Goal: Task Accomplishment & Management: Complete application form

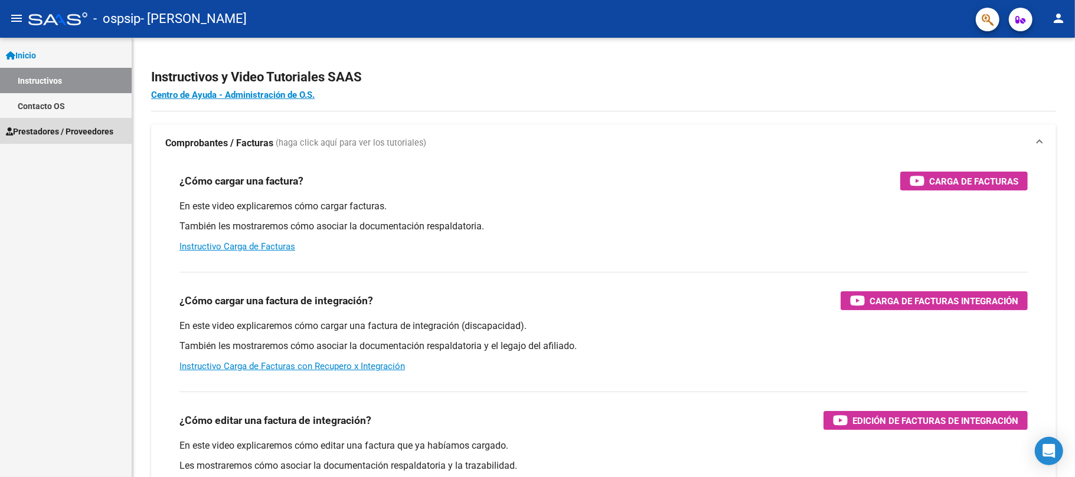
click at [40, 133] on span "Prestadores / Proveedores" at bounding box center [59, 131] width 107 height 13
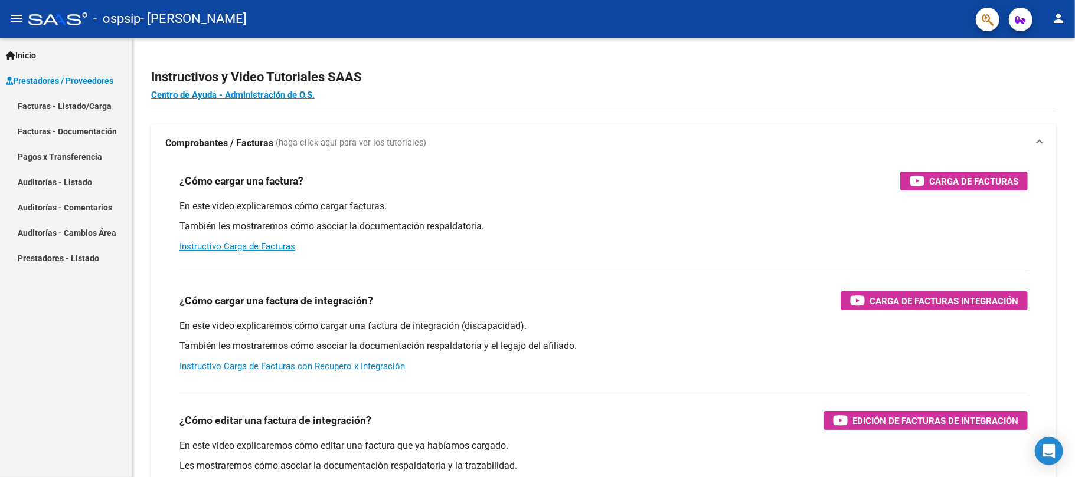
click at [53, 102] on link "Facturas - Listado/Carga" at bounding box center [66, 105] width 132 height 25
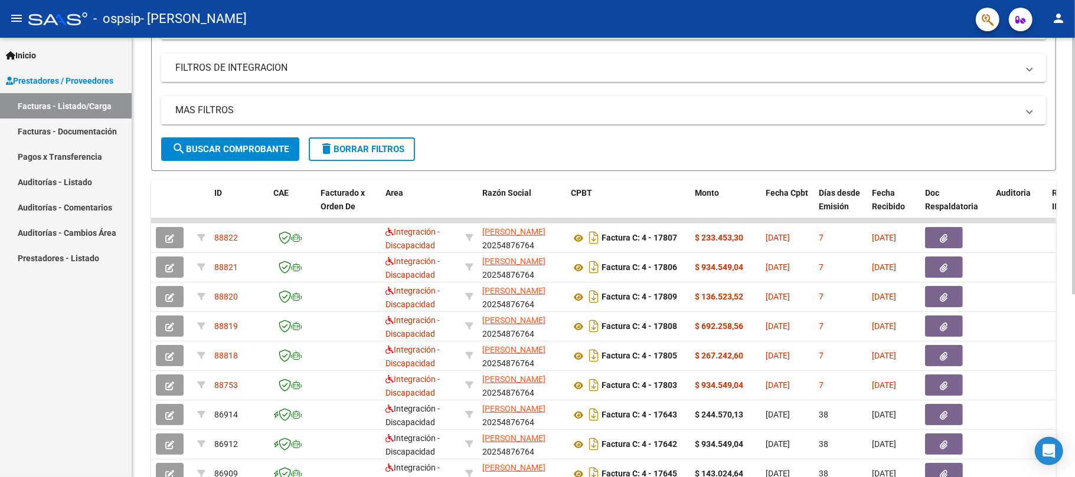
scroll to position [314, 0]
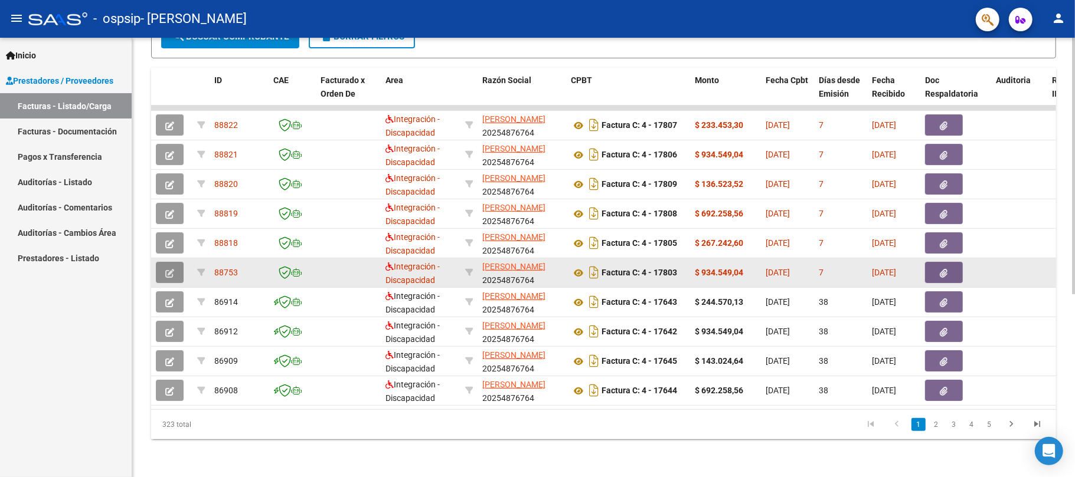
click at [177, 262] on button "button" at bounding box center [170, 272] width 28 height 21
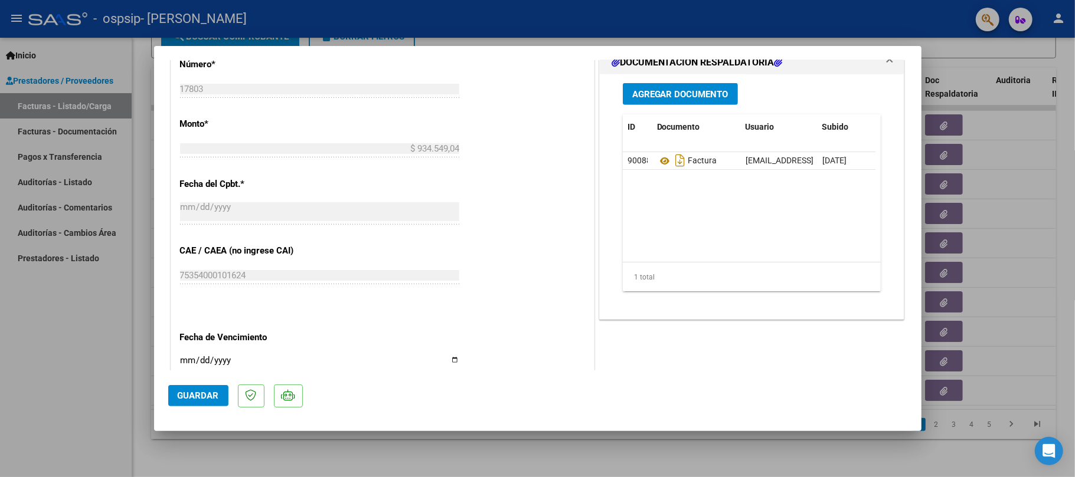
scroll to position [472, 0]
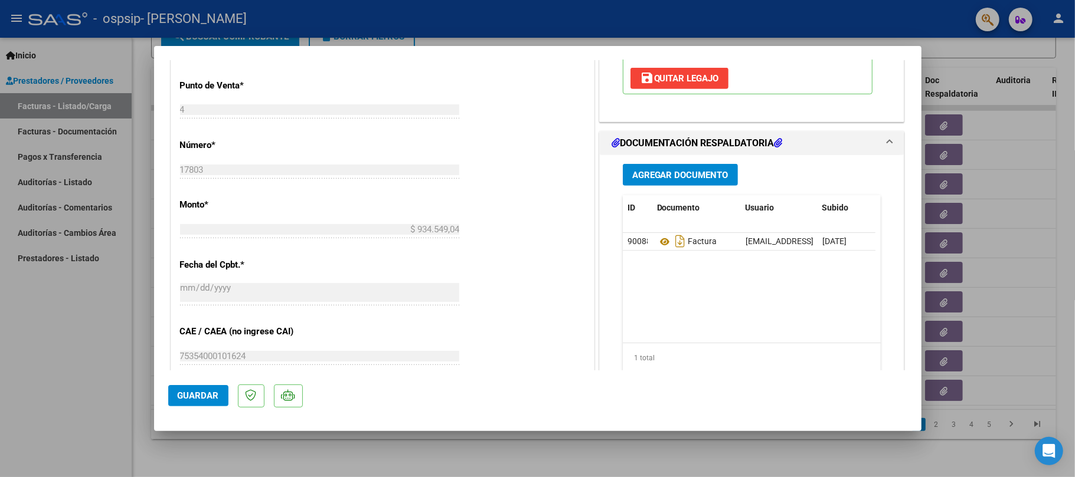
click at [681, 182] on button "Agregar Documento" at bounding box center [680, 175] width 115 height 22
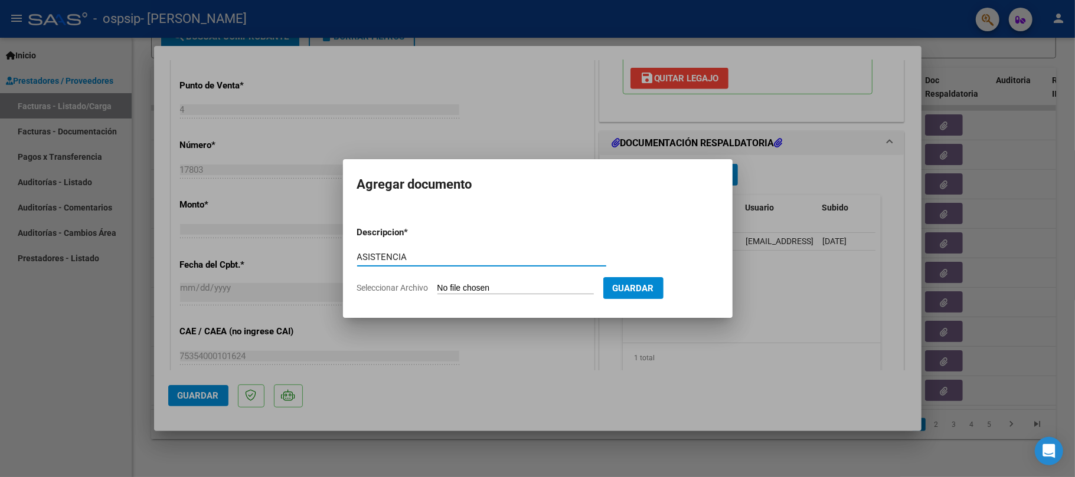
type input "ASISTENCIA"
click at [482, 279] on form "Descripcion * ASISTENCIA Escriba aquí una descripcion Seleccionar Archivo Guard…" at bounding box center [537, 260] width 361 height 86
click at [486, 286] on input "Seleccionar Archivo" at bounding box center [515, 288] width 156 height 11
type input "C:\fakepath\[PERSON_NAME] [PERSON_NAME] cd.pdf"
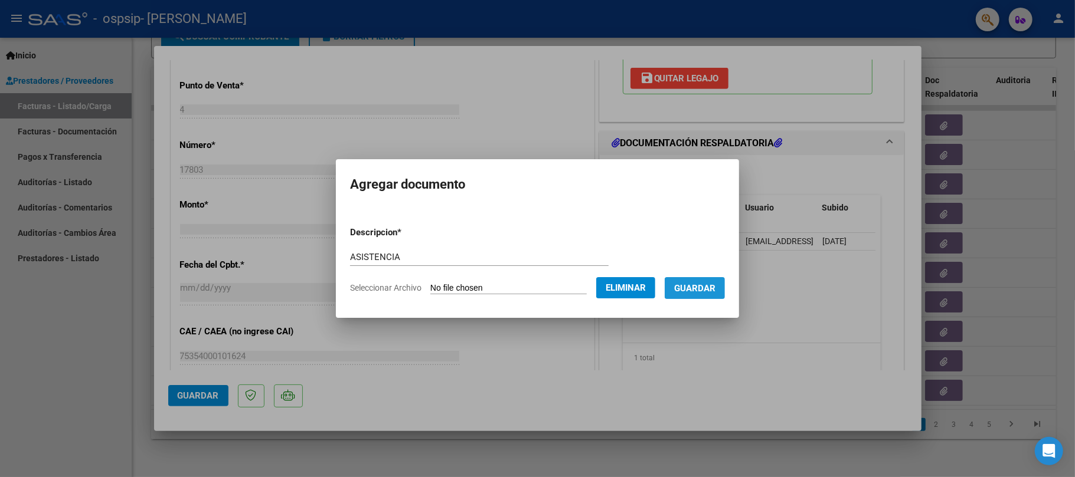
click at [725, 286] on button "Guardar" at bounding box center [694, 288] width 60 height 22
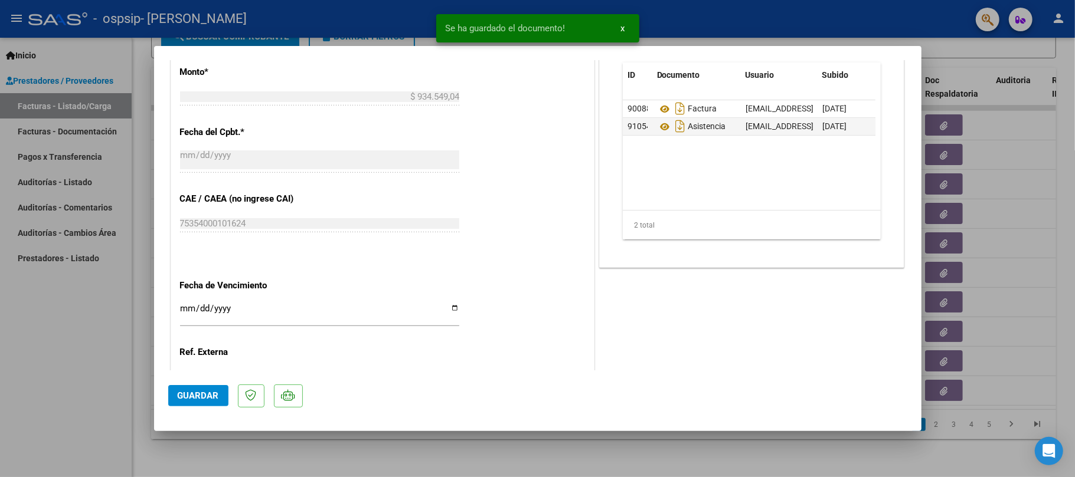
scroll to position [704, 0]
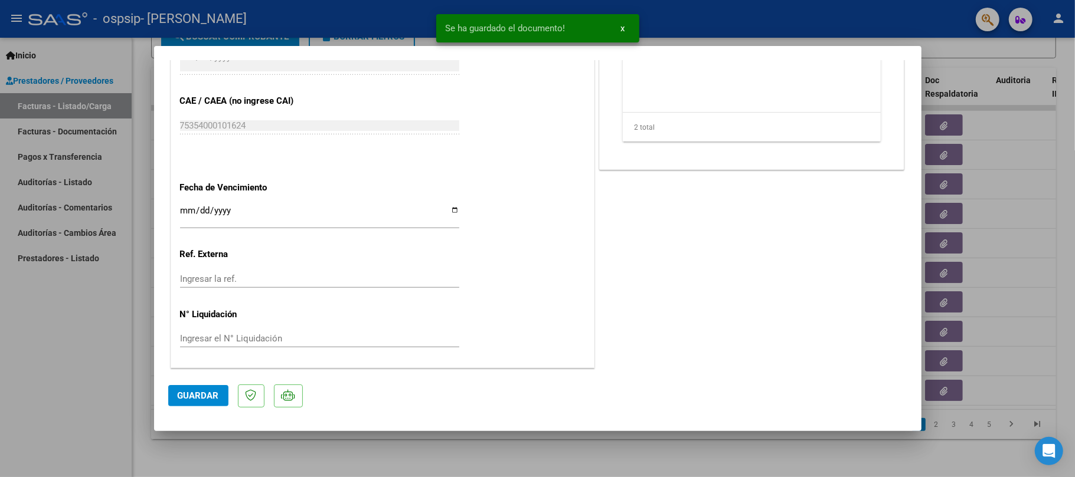
click at [201, 399] on span "Guardar" at bounding box center [198, 396] width 41 height 11
click at [64, 404] on div at bounding box center [537, 238] width 1075 height 477
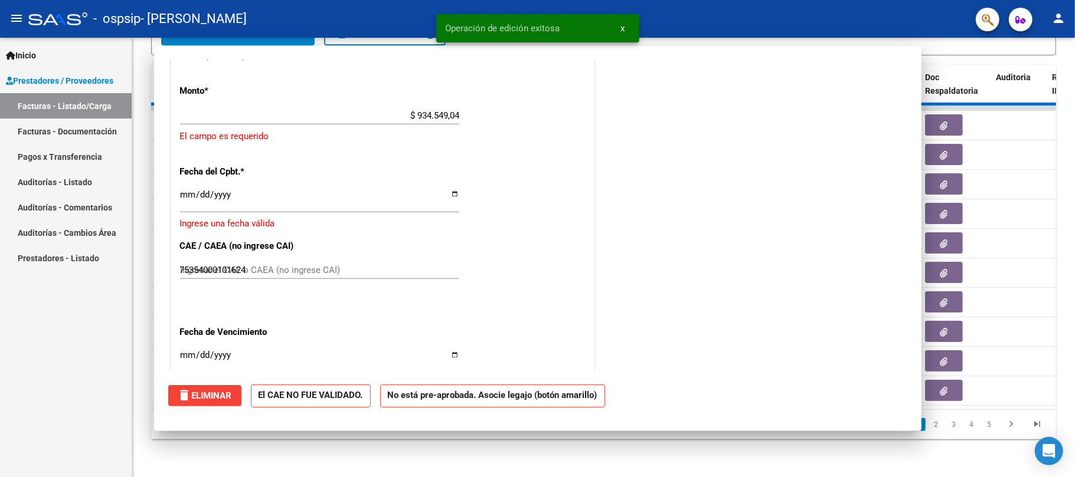
type input "$ 0,00"
